Goal: Transaction & Acquisition: Purchase product/service

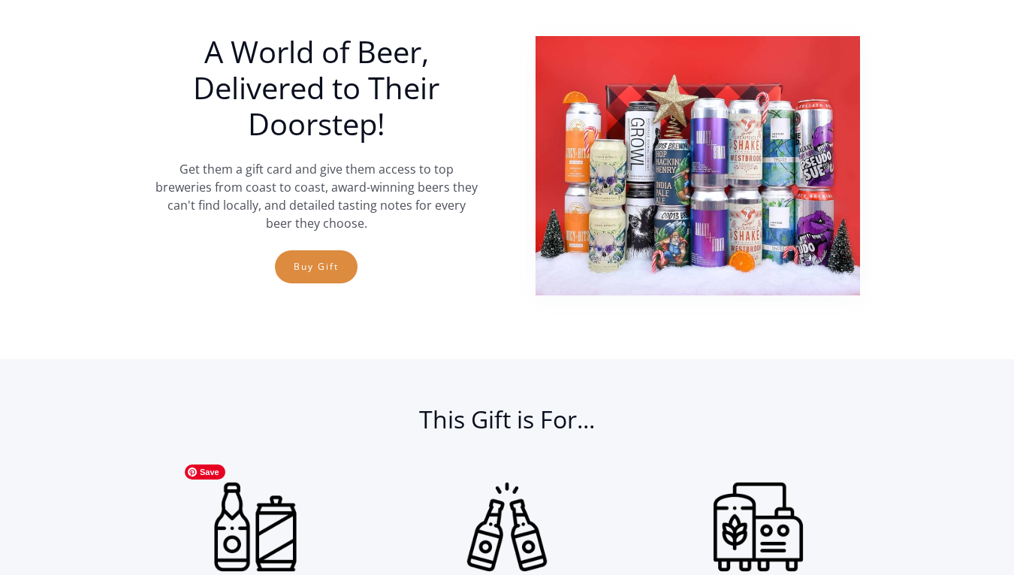
scroll to position [652, 0]
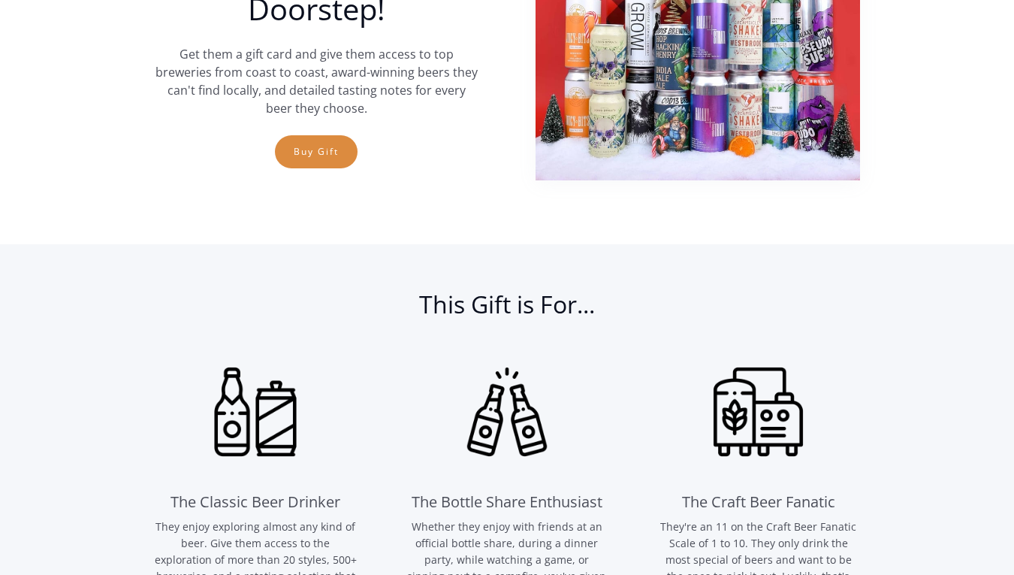
click at [322, 152] on link "Buy Gift" at bounding box center [316, 151] width 83 height 33
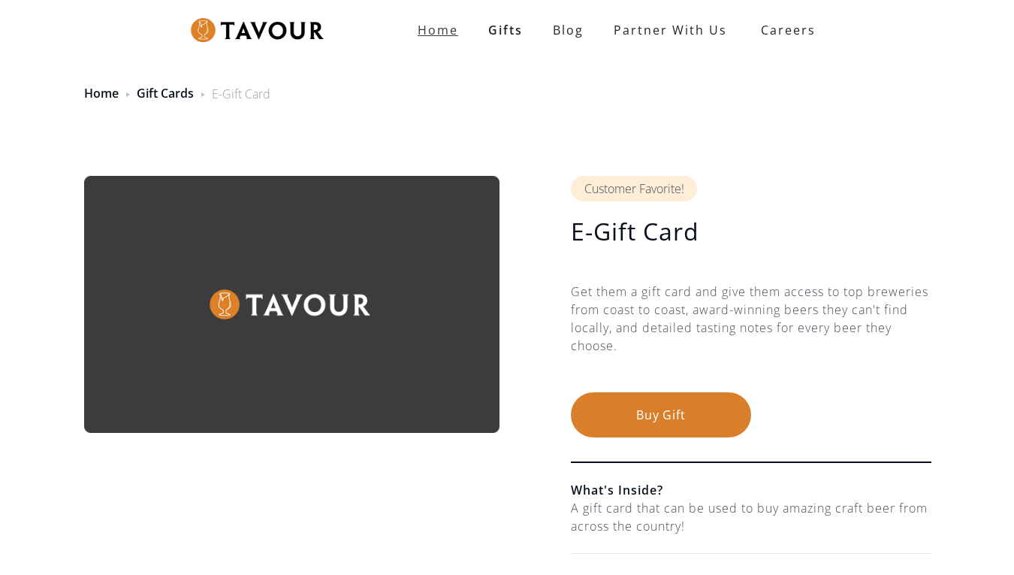
click at [442, 38] on link "Home" at bounding box center [438, 30] width 71 height 30
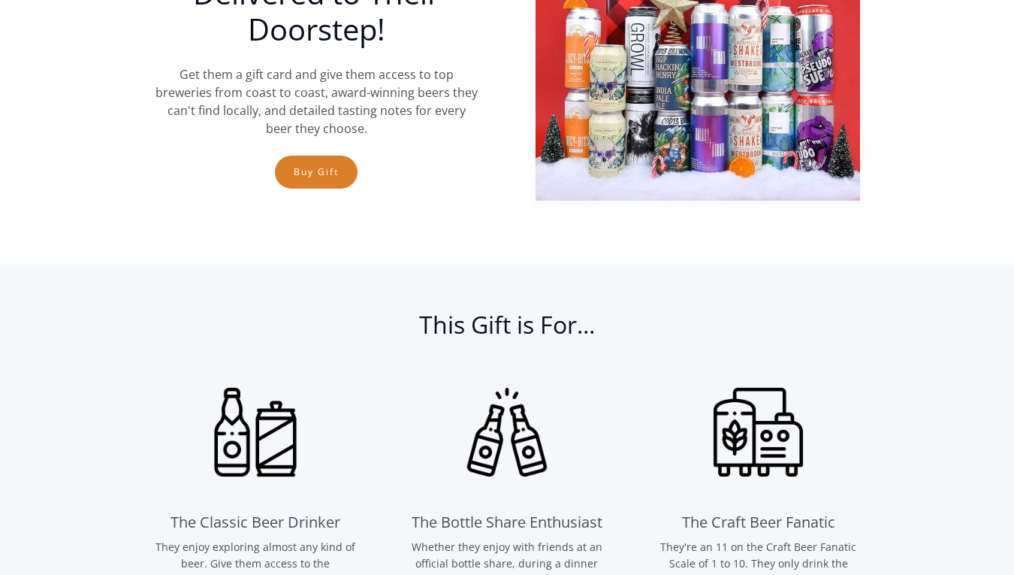
scroll to position [669, 0]
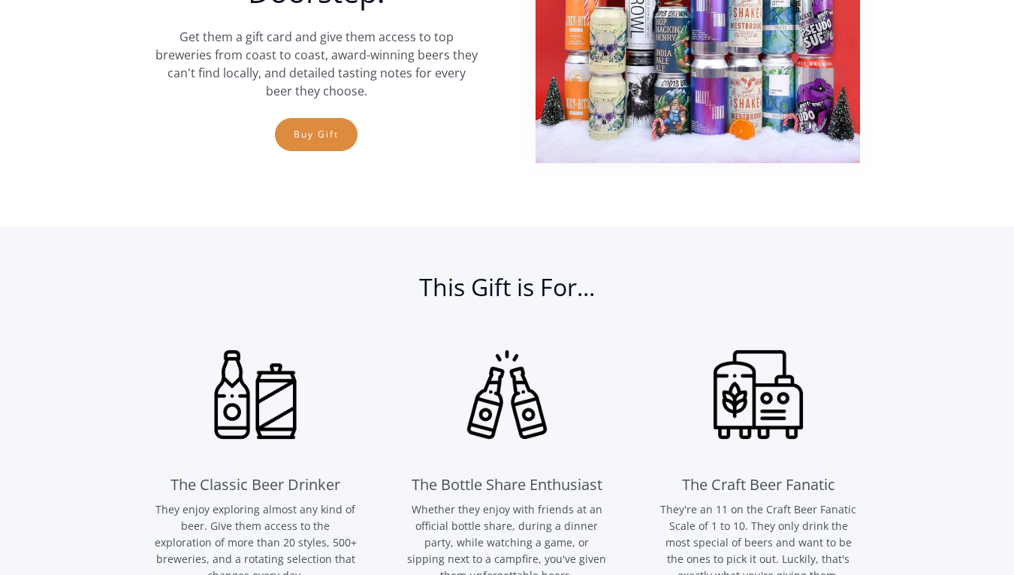
click at [332, 126] on link "Buy Gift" at bounding box center [316, 134] width 83 height 33
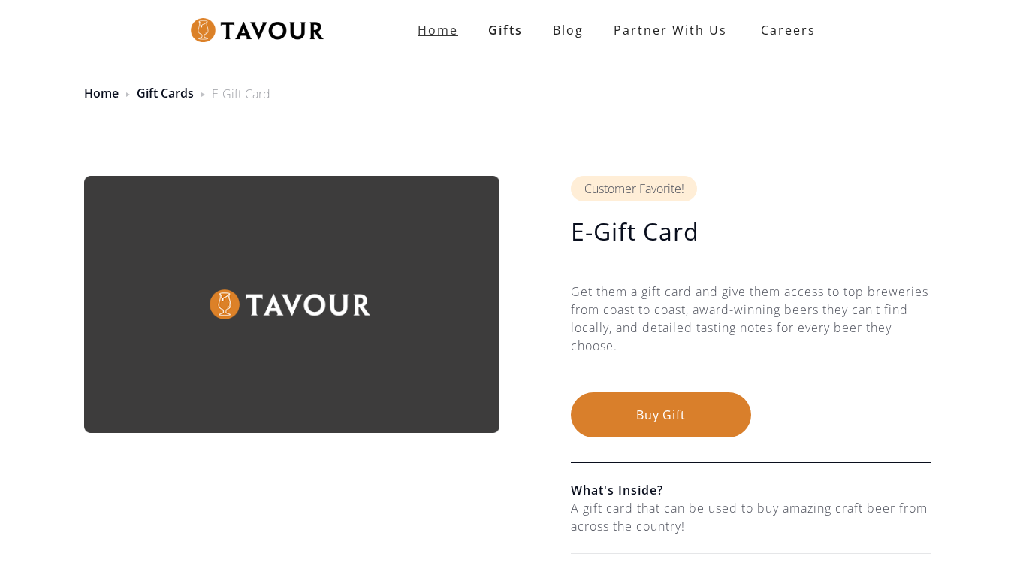
click at [433, 29] on strong "Home" at bounding box center [438, 30] width 41 height 17
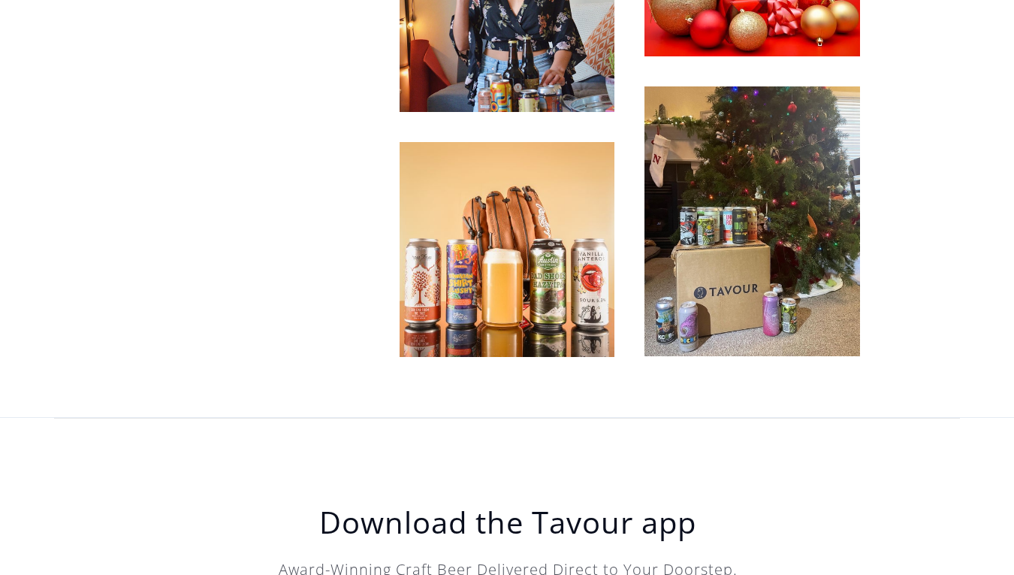
scroll to position [4564, 0]
